Goal: Task Accomplishment & Management: Use online tool/utility

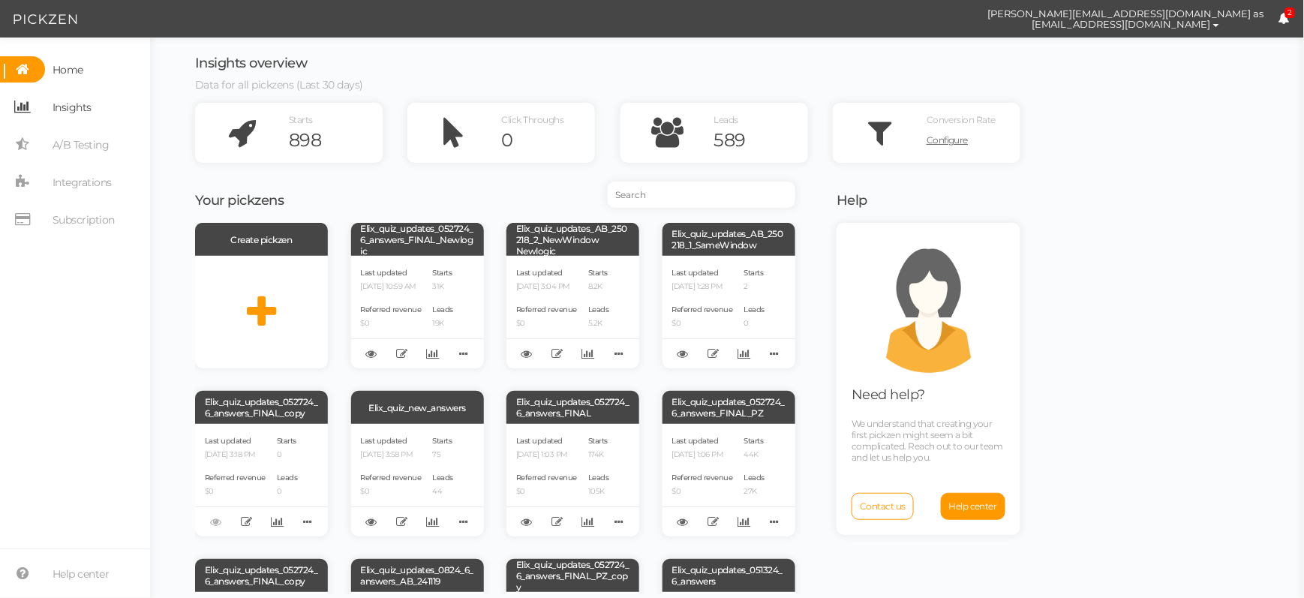
drag, startPoint x: 79, startPoint y: 108, endPoint x: 98, endPoint y: 112, distance: 19.1
click at [79, 107] on span "Insights" at bounding box center [72, 107] width 39 height 24
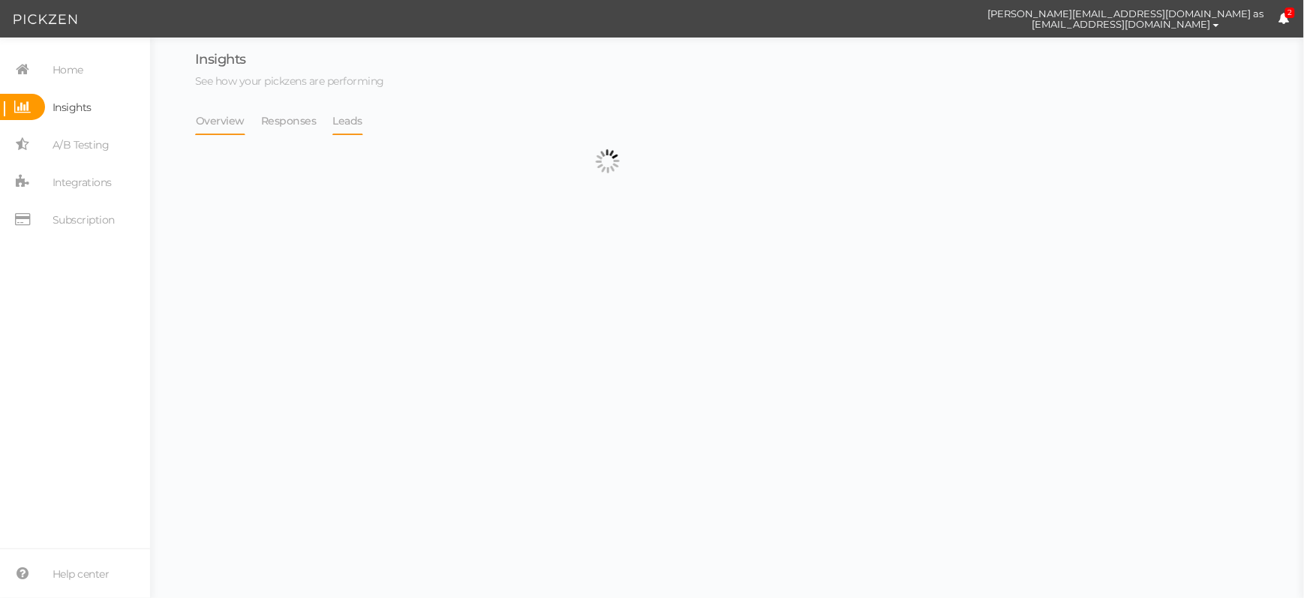
select select "13533"
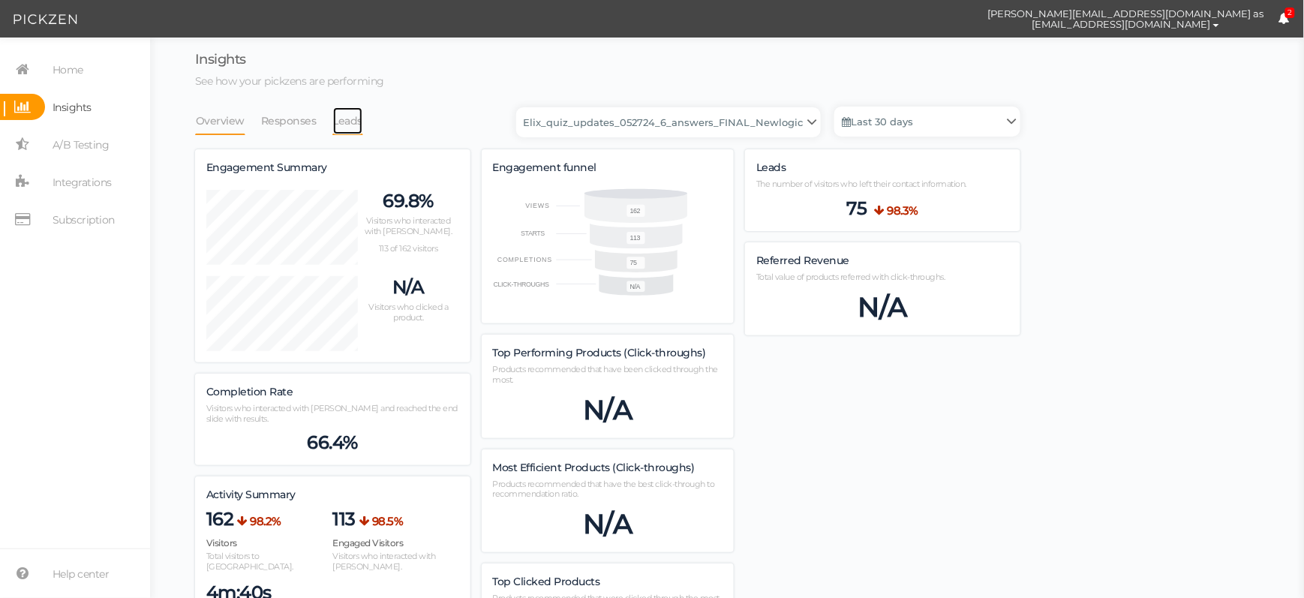
click at [345, 119] on link "Leads" at bounding box center [348, 121] width 32 height 29
select select "13533"
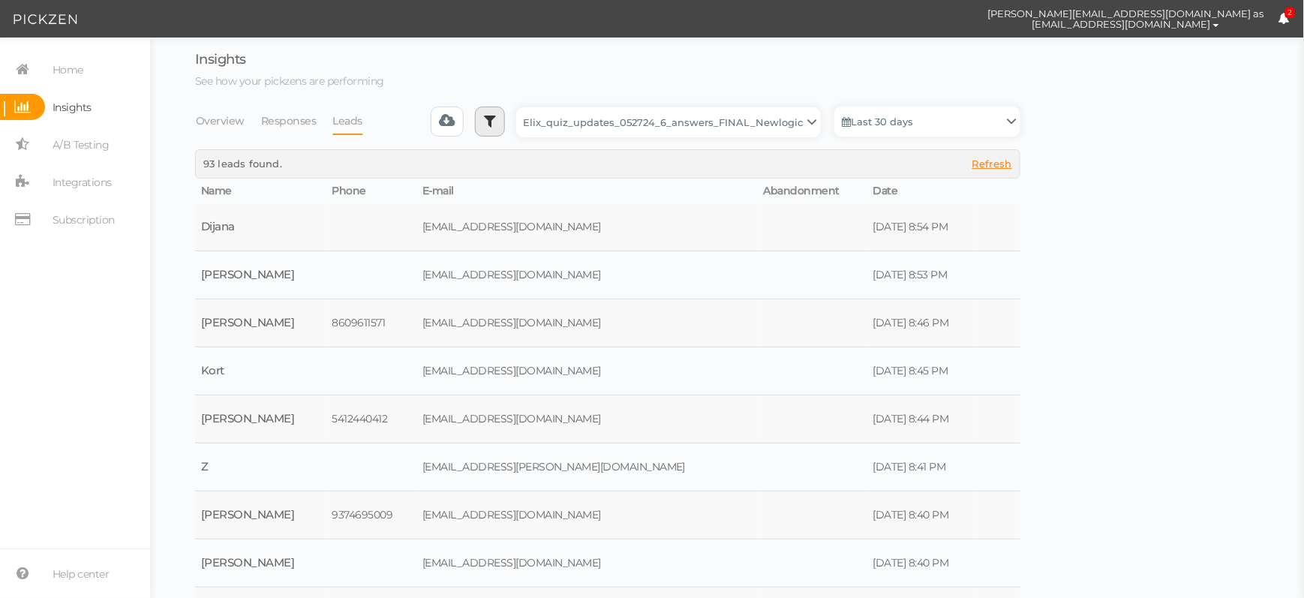
click at [496, 126] on icon at bounding box center [490, 120] width 12 height 15
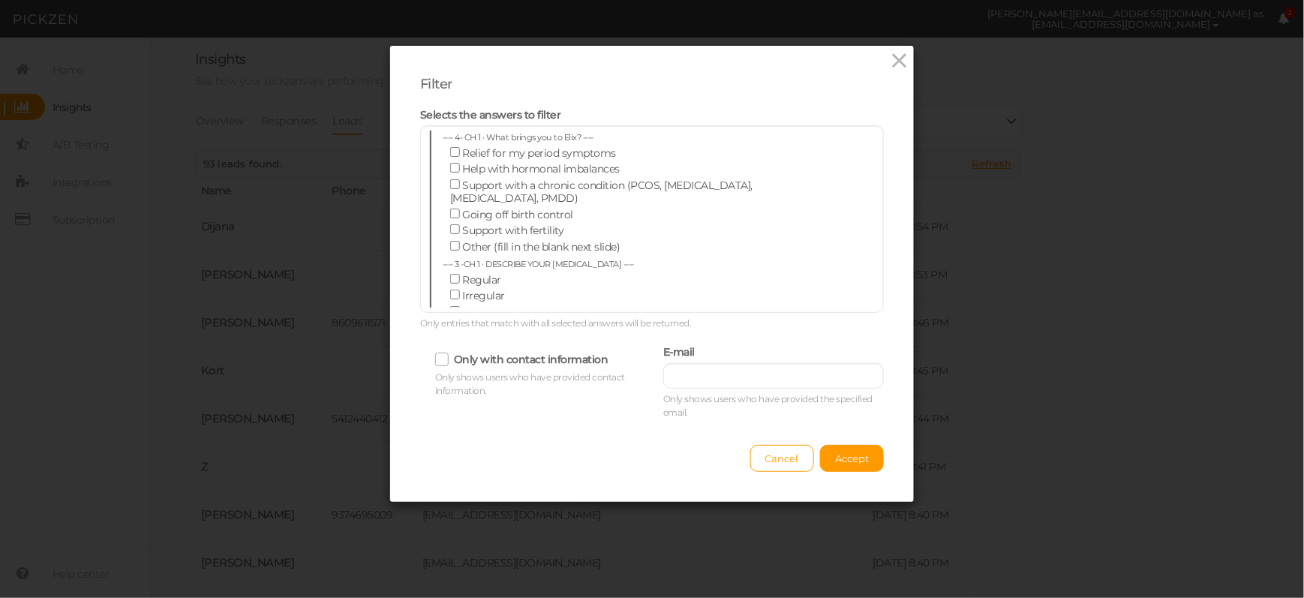
click at [742, 392] on small "Only shows users who have provided the specified email." at bounding box center [773, 405] width 221 height 27
click at [736, 376] on input "text" at bounding box center [773, 376] width 221 height 26
paste input "[EMAIL_ADDRESS][DOMAIN_NAME]"
type input "[EMAIL_ADDRESS][DOMAIN_NAME]"
click at [839, 449] on button "Accept" at bounding box center [852, 458] width 64 height 27
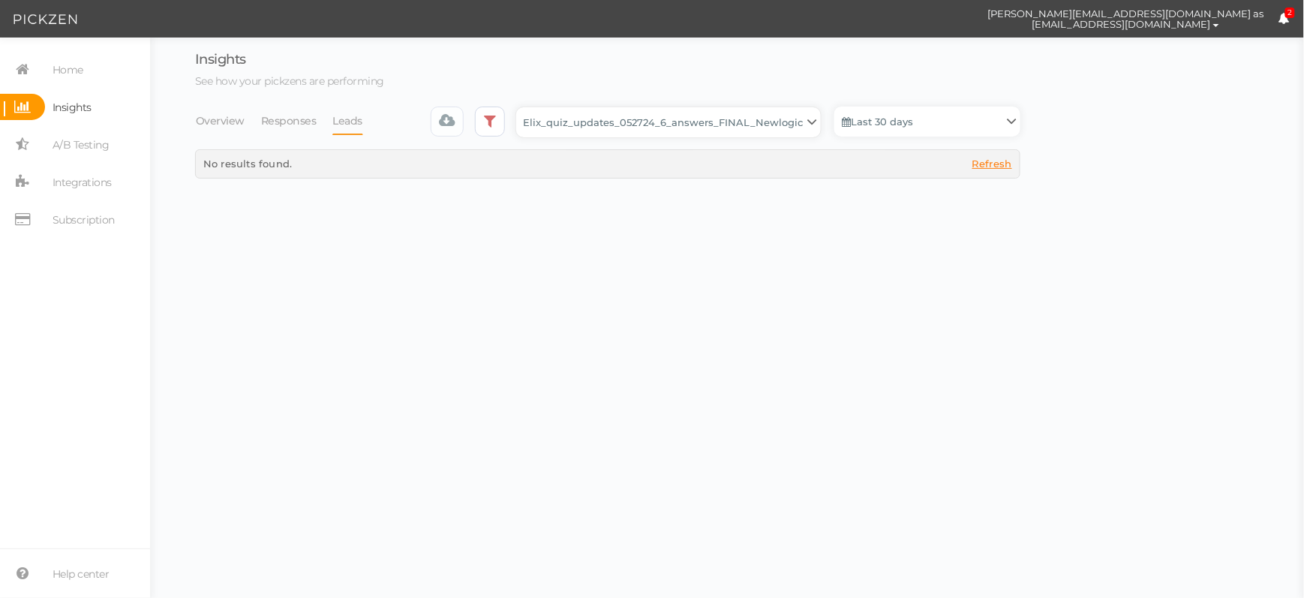
click at [704, 114] on select "Backup_2020010 backup_20200106 Elix Quiz PopUp Elix_quiz Elix_quiz [OLD] Elix_q…" at bounding box center [668, 122] width 305 height 30
select select "4896"
click at [521, 107] on select "Backup_2020010 backup_20200106 Elix Quiz PopUp Elix_quiz Elix_quiz [OLD] Elix_q…" at bounding box center [668, 122] width 305 height 30
select select "4896"
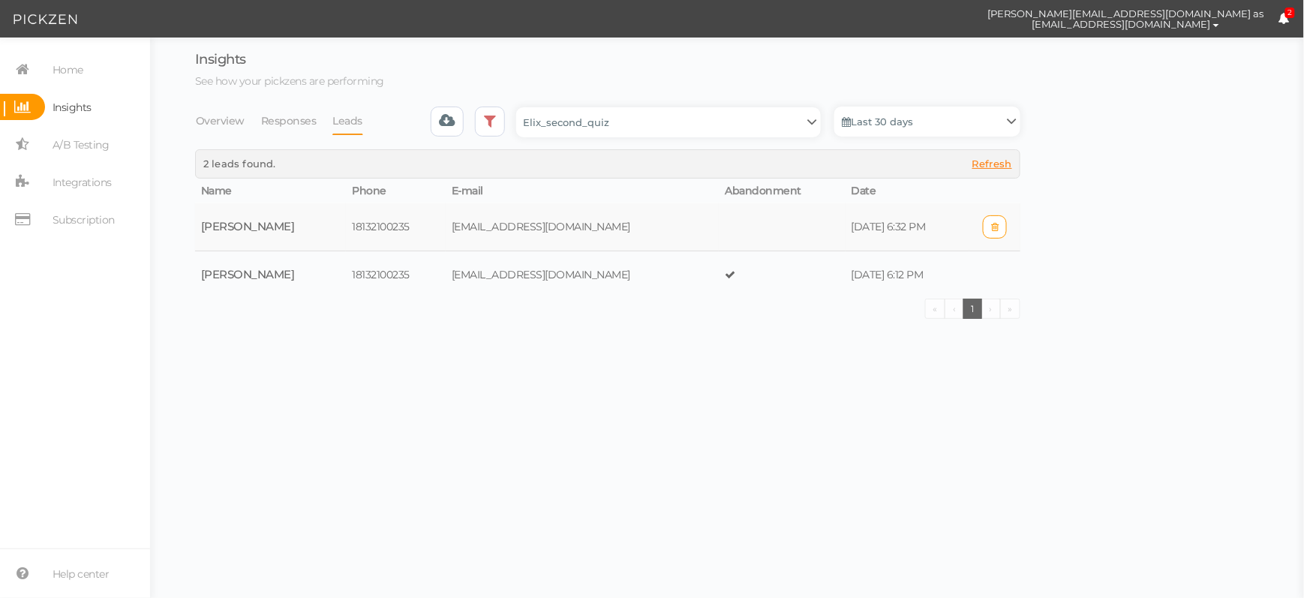
click at [845, 227] on td "[DATE] 6:32 PM" at bounding box center [907, 227] width 124 height 48
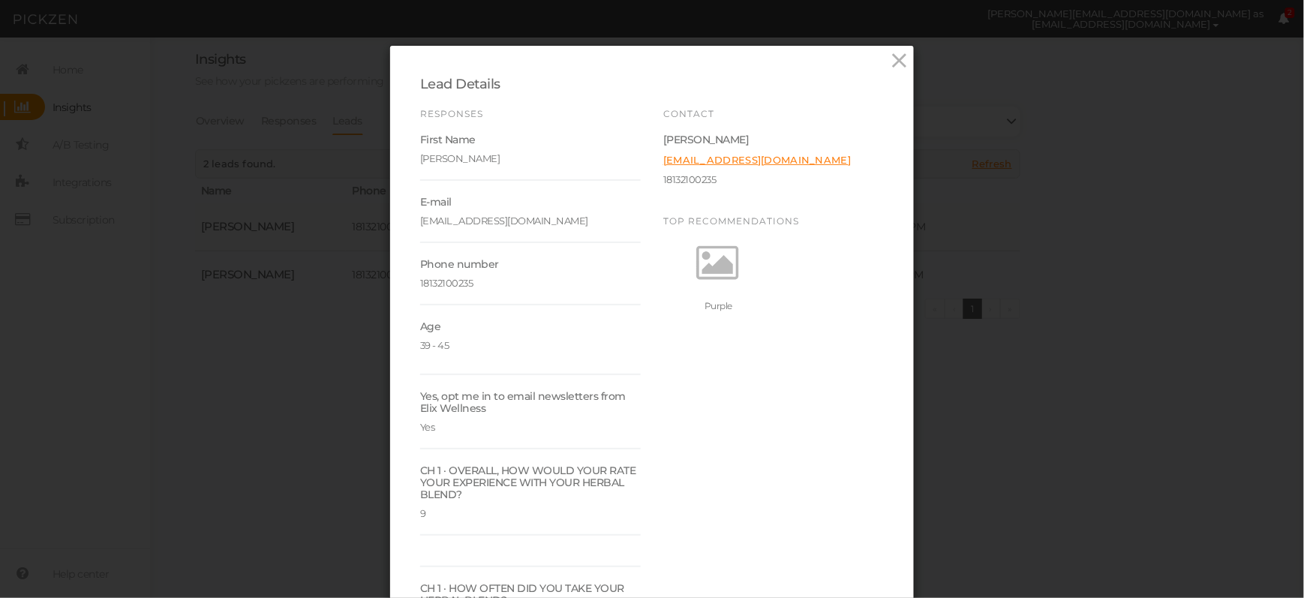
click at [450, 282] on div "18132100235" at bounding box center [530, 279] width 221 height 19
click at [441, 282] on div "18132100235" at bounding box center [530, 279] width 221 height 19
copy div "18132100235"
